Goal: Navigation & Orientation: Find specific page/section

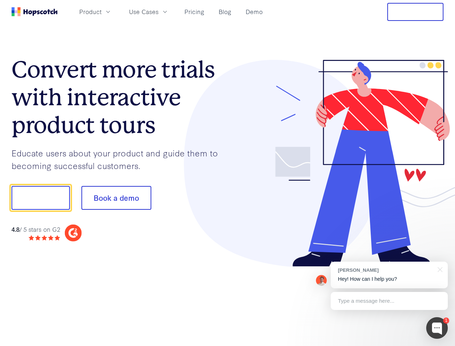
click at [227, 173] on div at bounding box center [335, 163] width 216 height 207
click at [101, 12] on span "Product" at bounding box center [90, 11] width 22 height 9
click at [158, 12] on span "Use Cases" at bounding box center [144, 11] width 30 height 9
click at [415, 12] on button "Free Trial" at bounding box center [415, 12] width 56 height 18
click at [40, 198] on button "Show me!" at bounding box center [41, 198] width 58 height 24
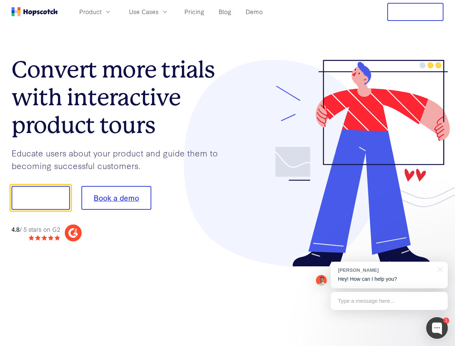
click at [116, 198] on button "Book a demo" at bounding box center [116, 198] width 70 height 24
click at [437, 328] on div at bounding box center [437, 328] width 22 height 22
click at [389, 275] on div "[PERSON_NAME] Hey! How can I help you?" at bounding box center [388, 274] width 117 height 27
click at [438, 268] on div at bounding box center [379, 197] width 135 height 240
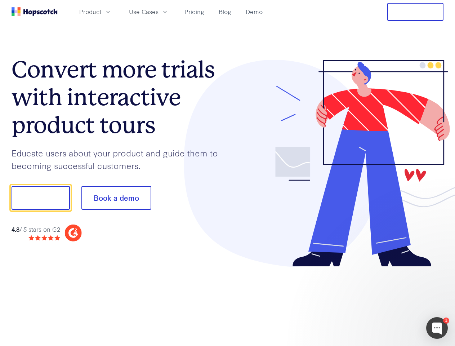
click at [389, 301] on div at bounding box center [379, 197] width 135 height 240
